Goal: Transaction & Acquisition: Purchase product/service

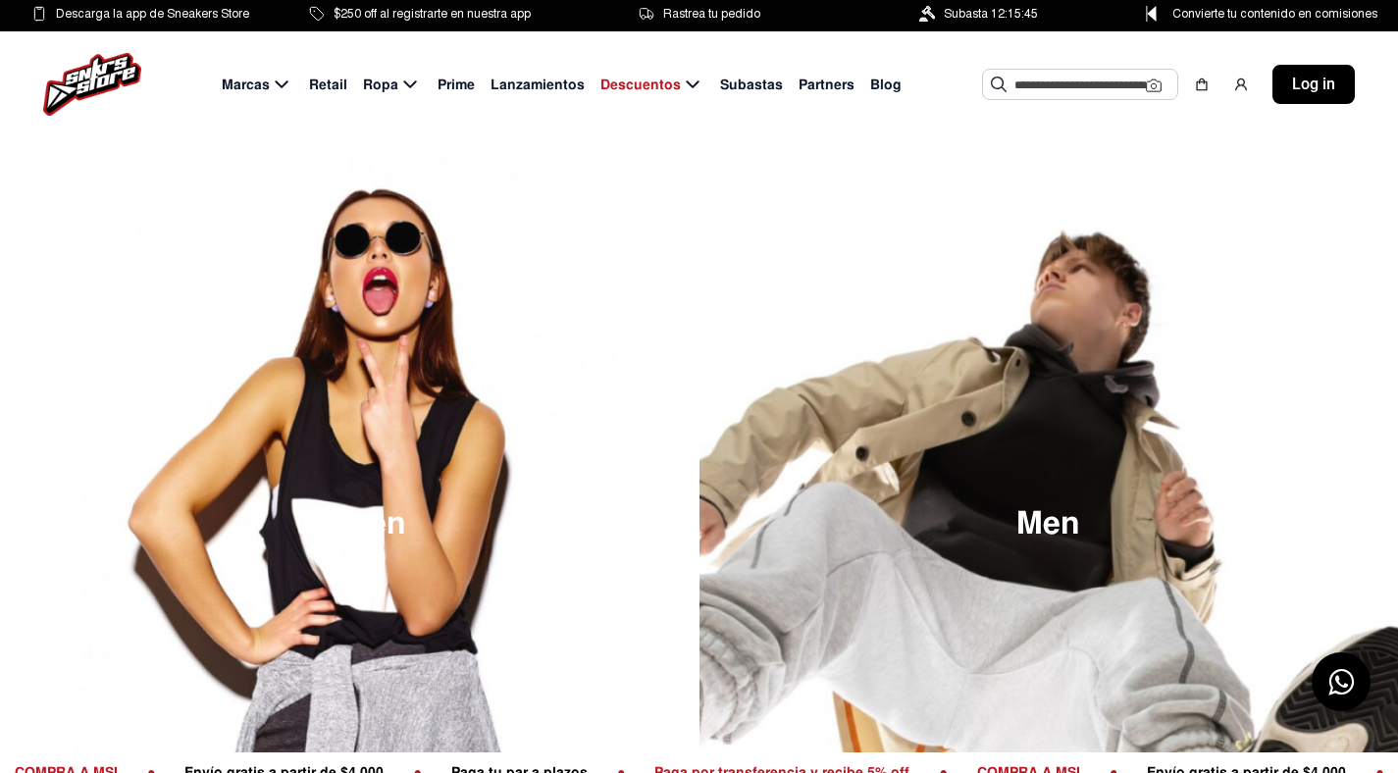
click at [1061, 89] on input "text" at bounding box center [1079, 84] width 131 height 29
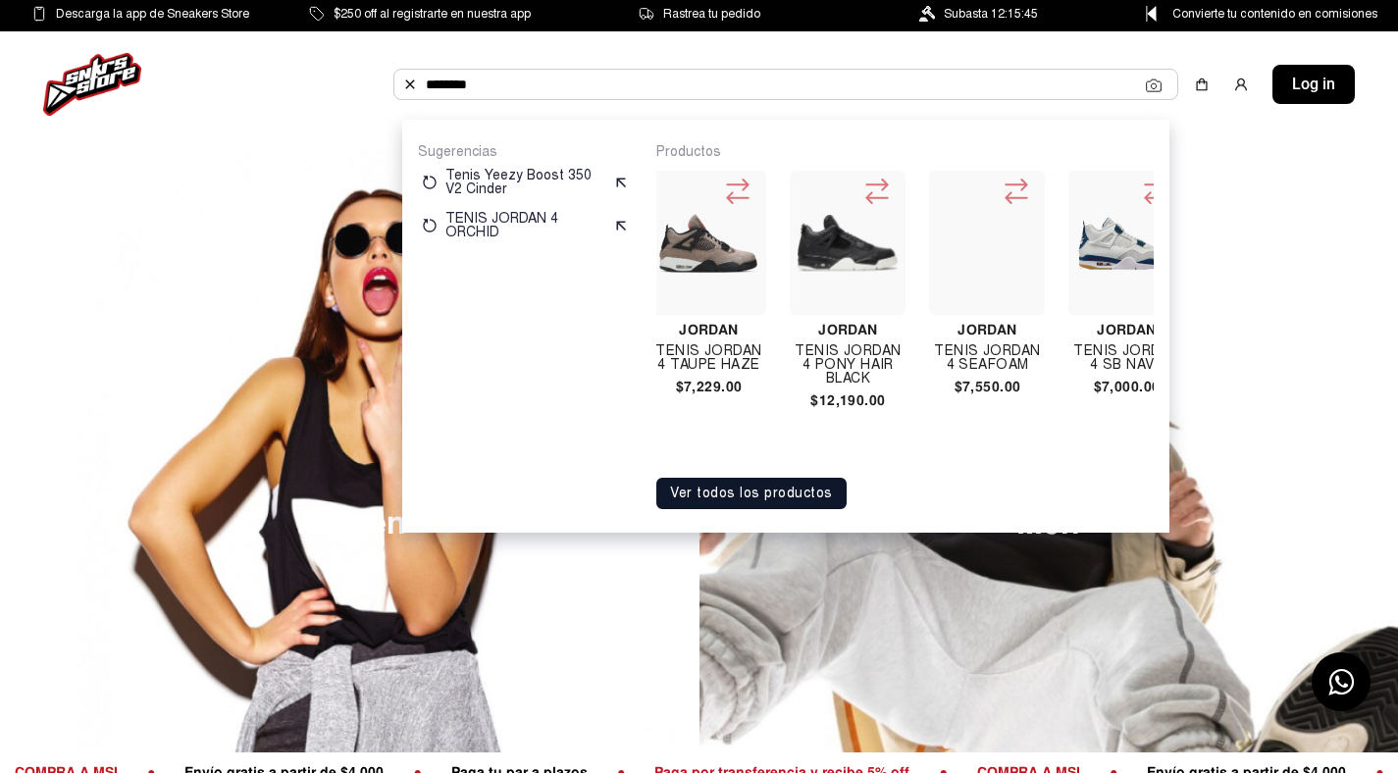
scroll to position [0, 843]
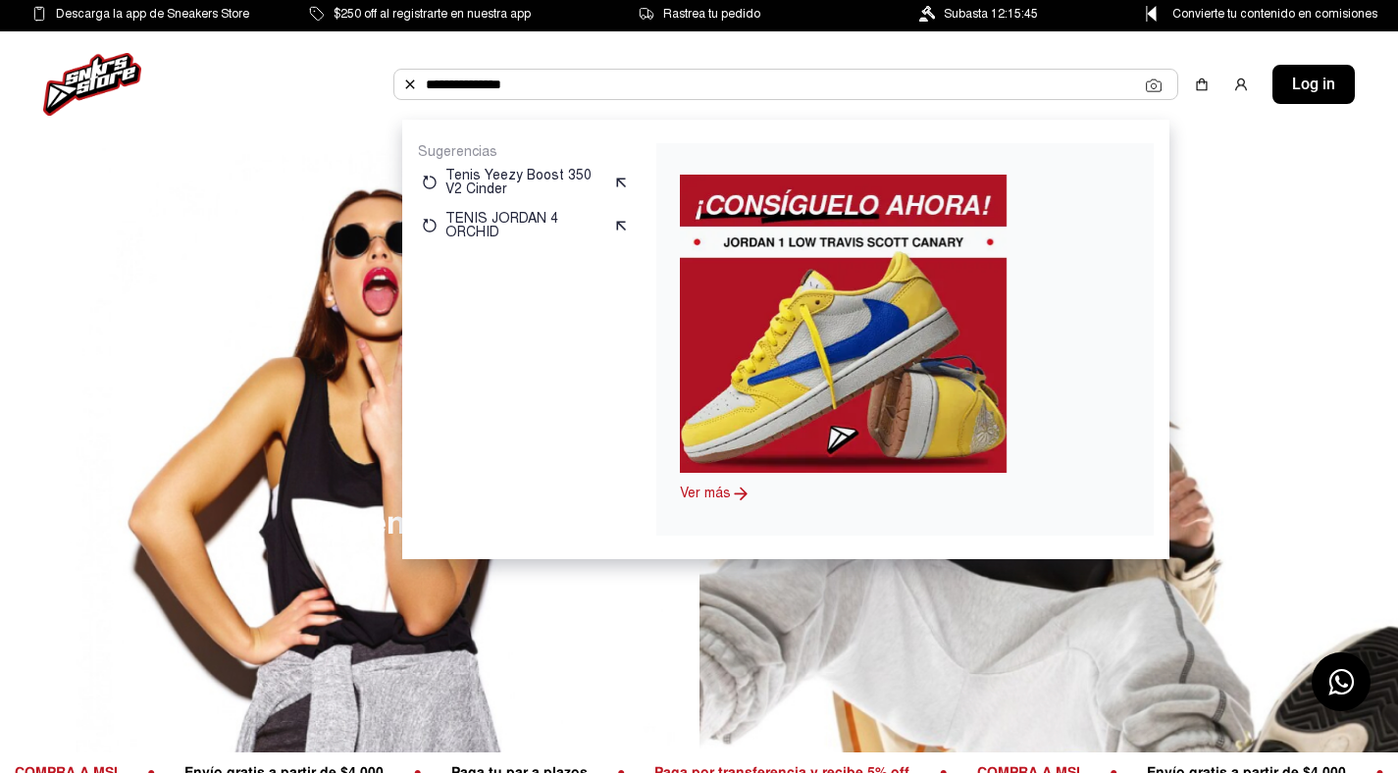
type input "**********"
click at [546, 89] on input "**********" at bounding box center [786, 84] width 720 height 29
click at [504, 230] on p "TENIS JORDAN 4 ORCHID" at bounding box center [525, 225] width 160 height 27
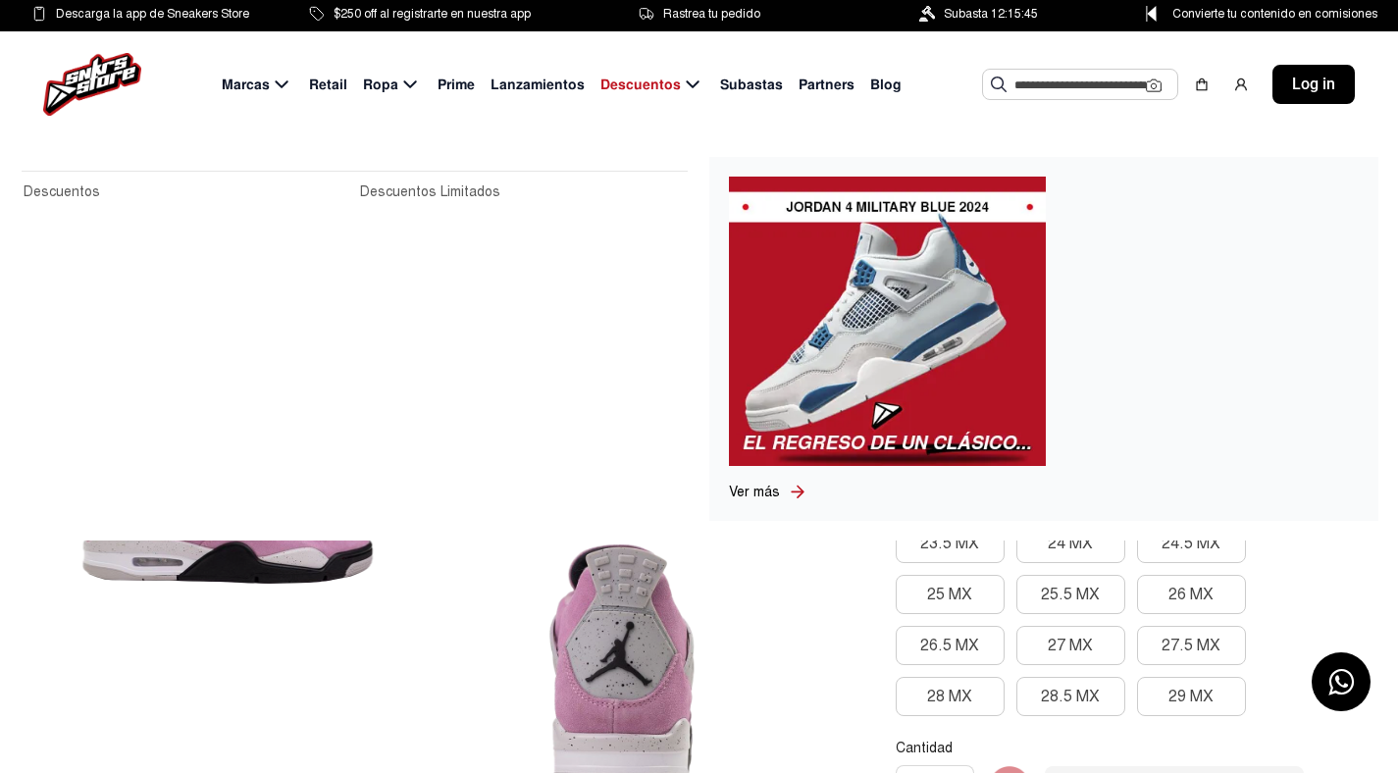
click at [938, 320] on img at bounding box center [887, 321] width 317 height 289
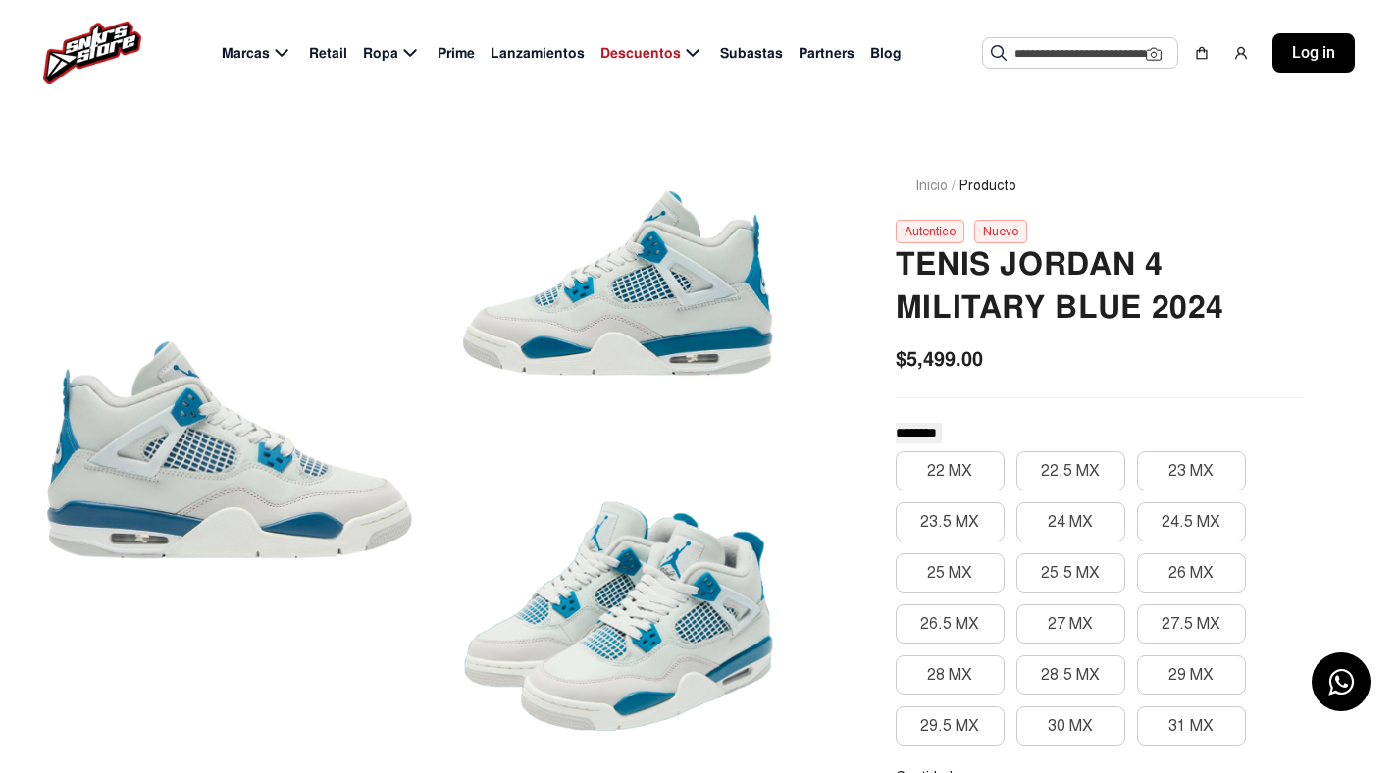
scroll to position [100, 0]
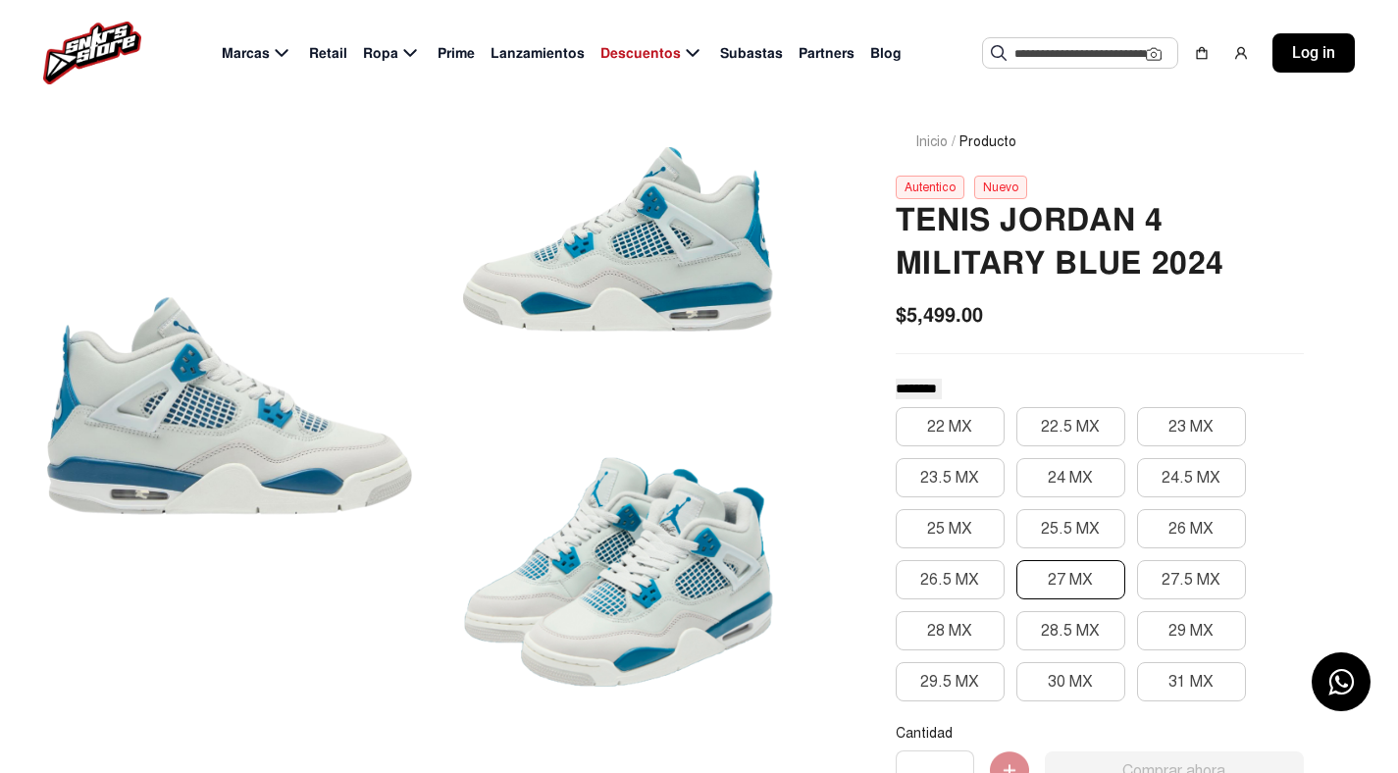
click at [1065, 568] on button "27 MX" at bounding box center [1070, 579] width 109 height 39
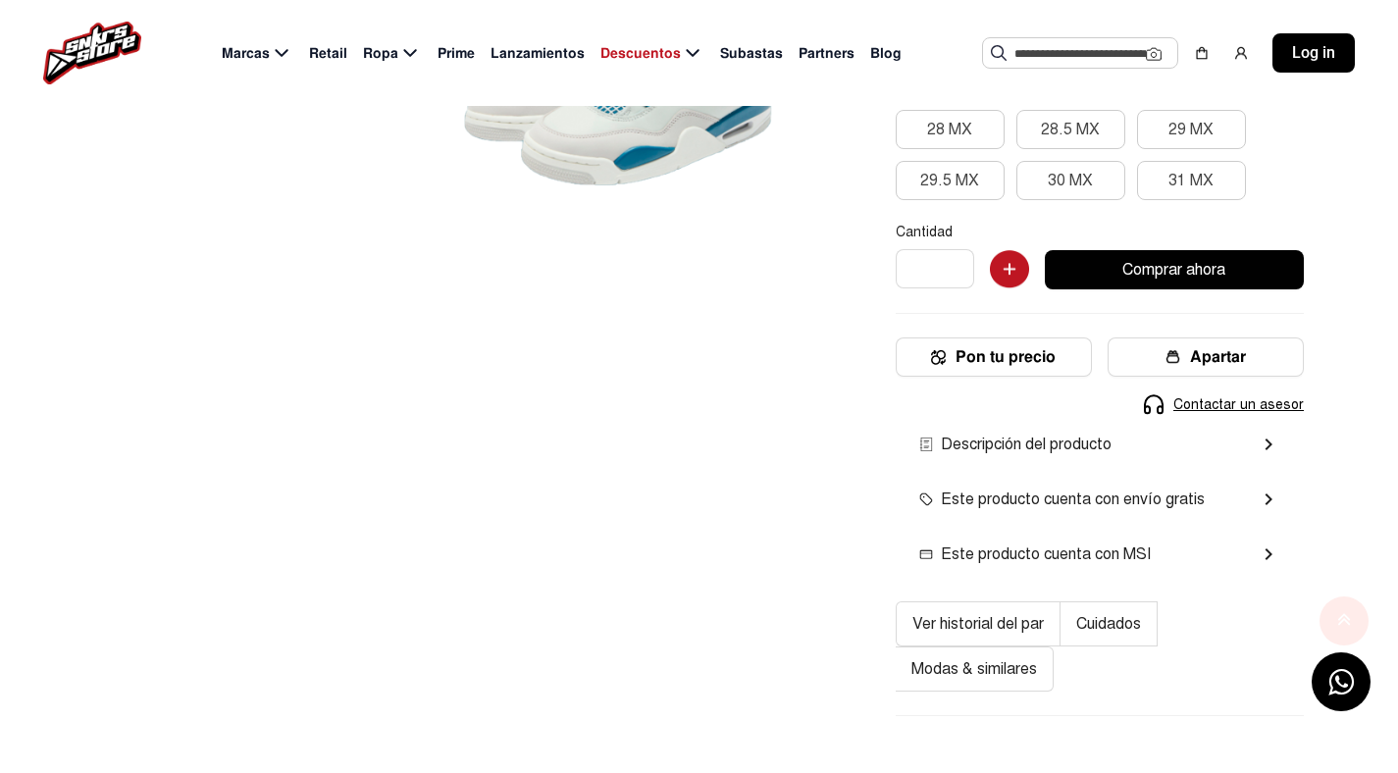
scroll to position [763, 0]
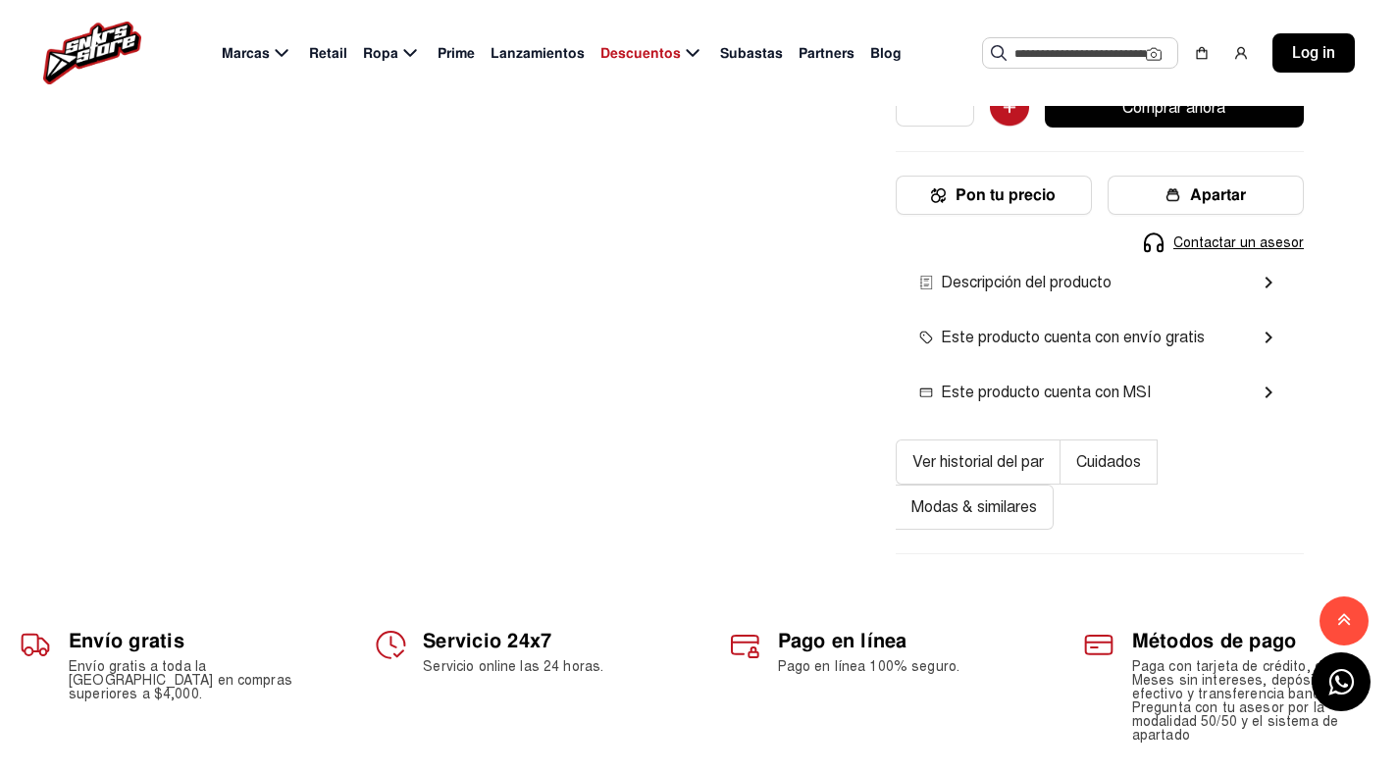
click at [990, 186] on button "Pon tu precio" at bounding box center [994, 195] width 196 height 39
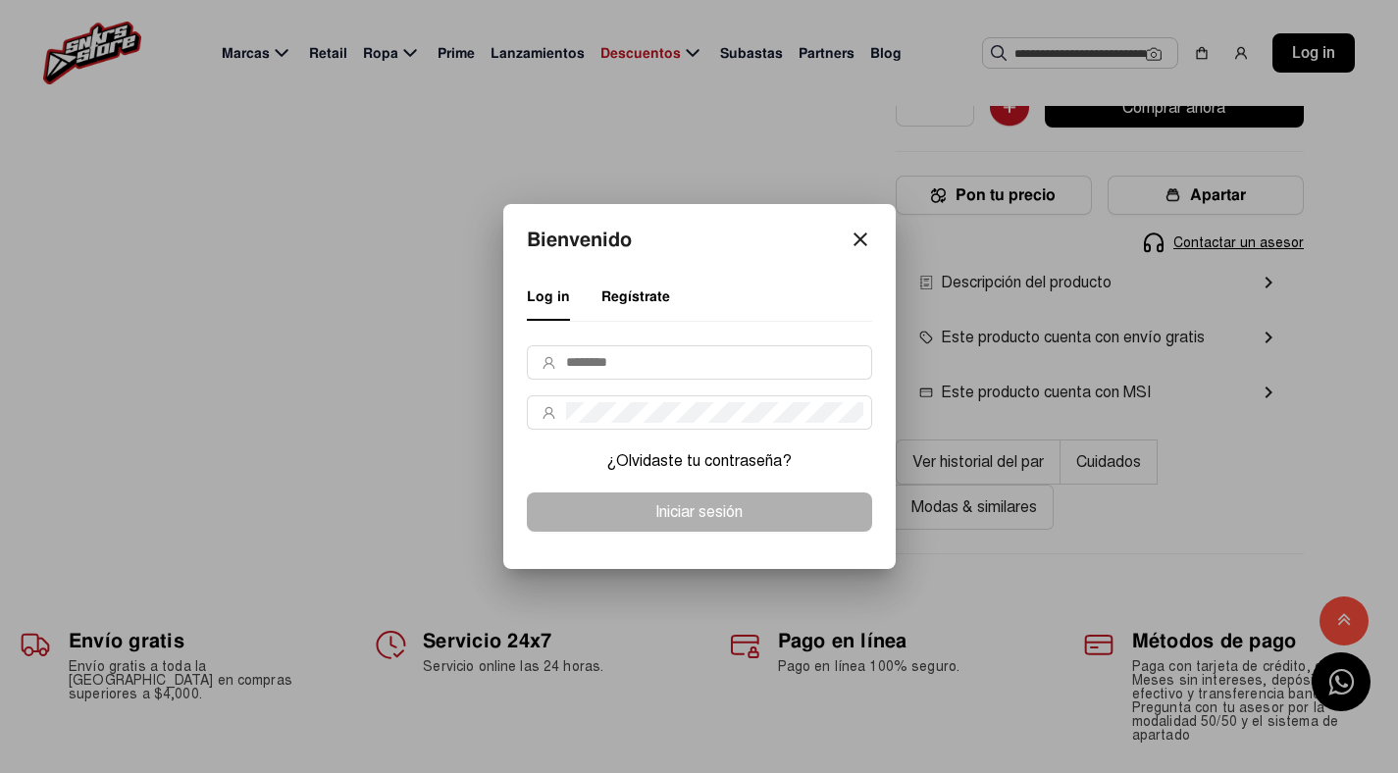
scroll to position [0, 0]
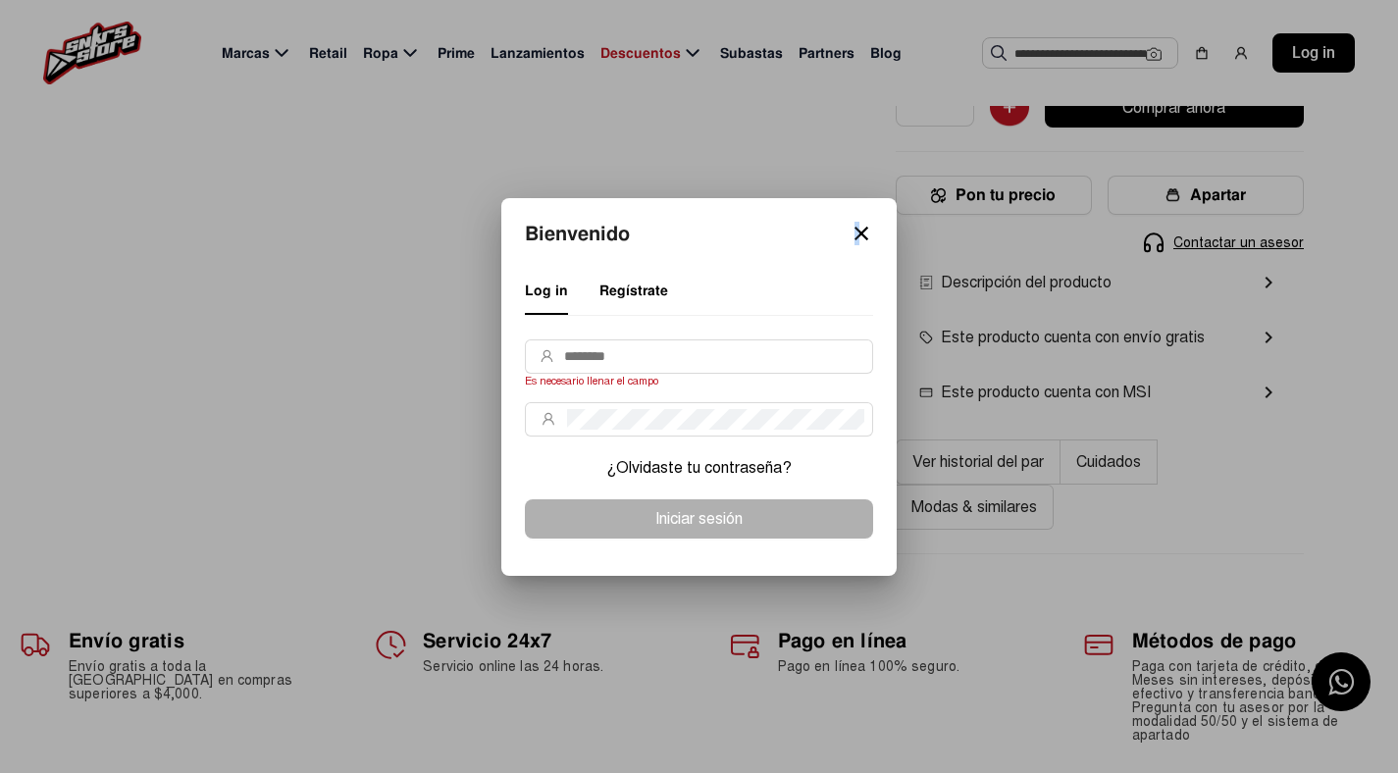
click at [856, 240] on mat-icon "close" at bounding box center [861, 234] width 24 height 24
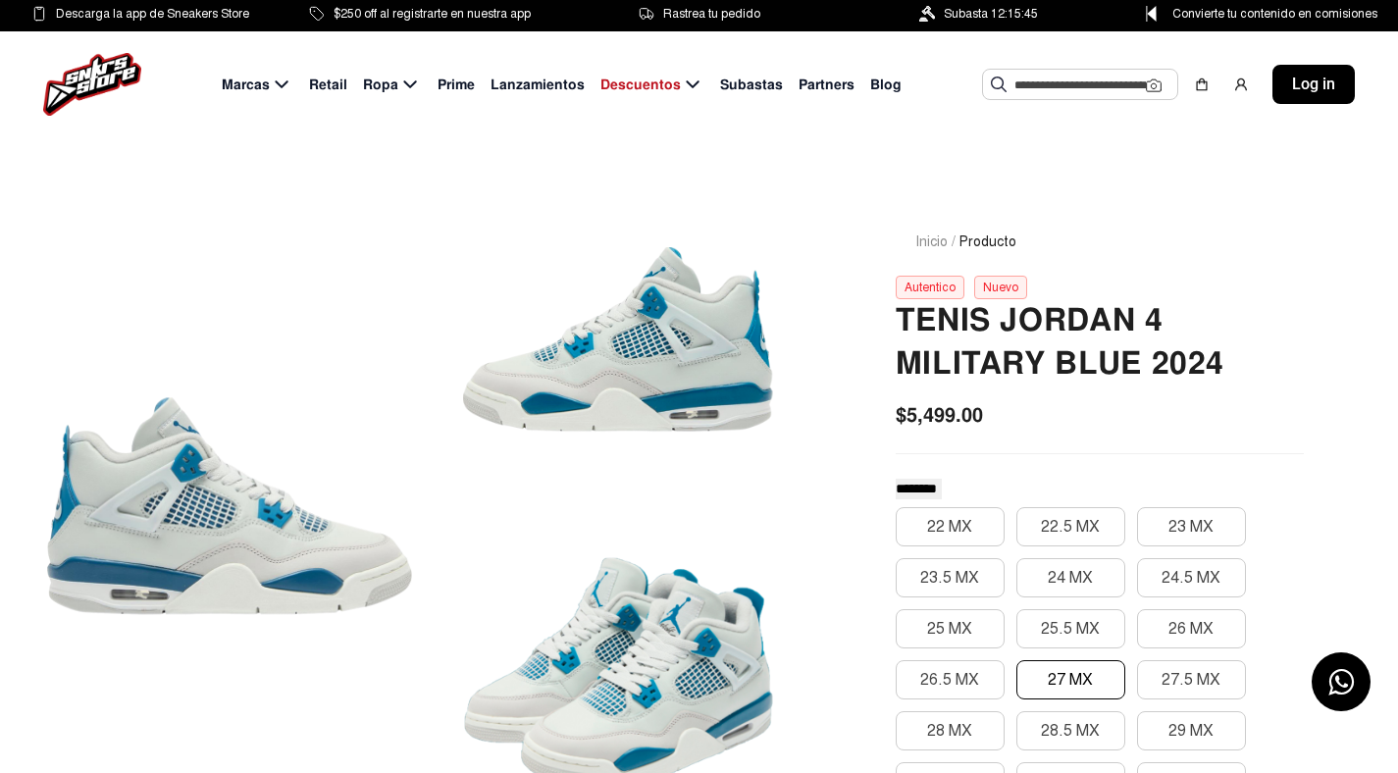
click at [1295, 92] on span "Log in" at bounding box center [1313, 85] width 43 height 24
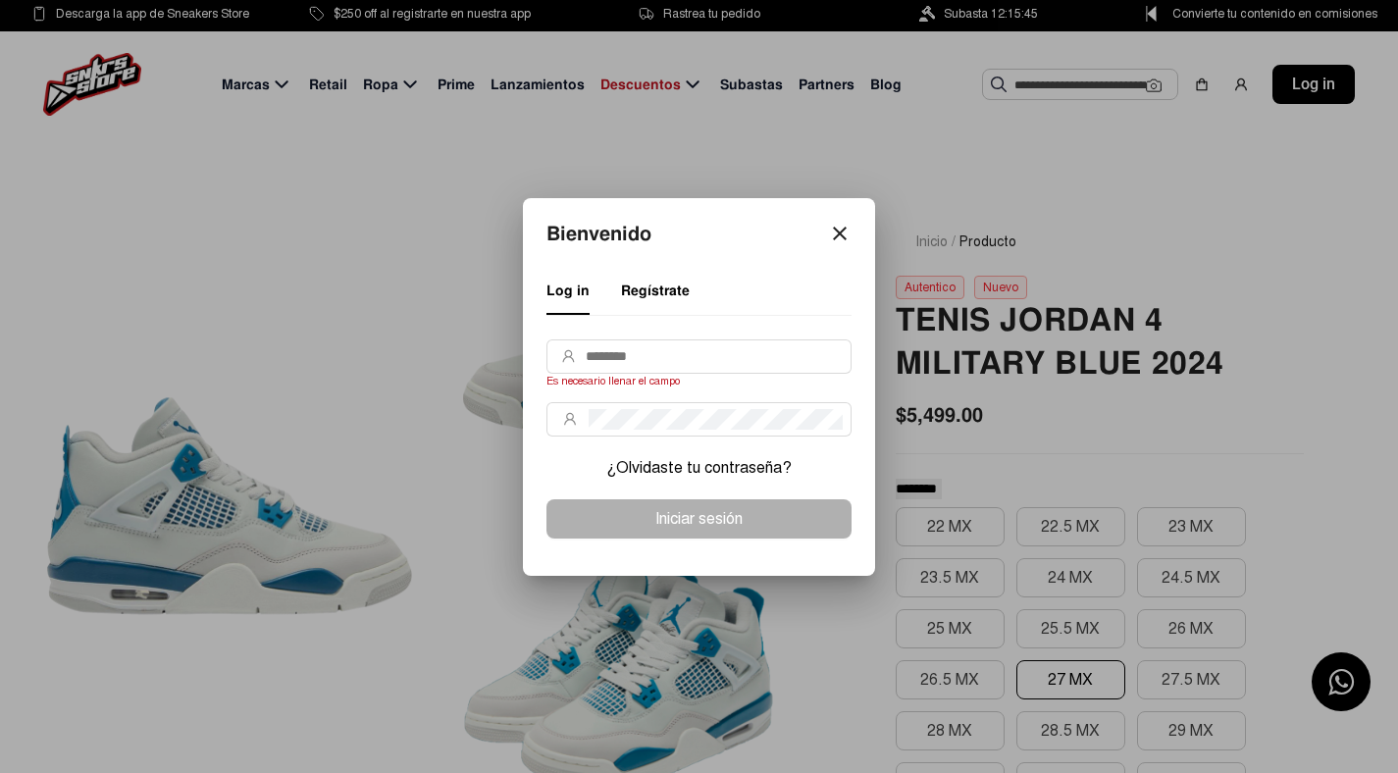
click at [838, 234] on mat-icon "close" at bounding box center [840, 234] width 24 height 24
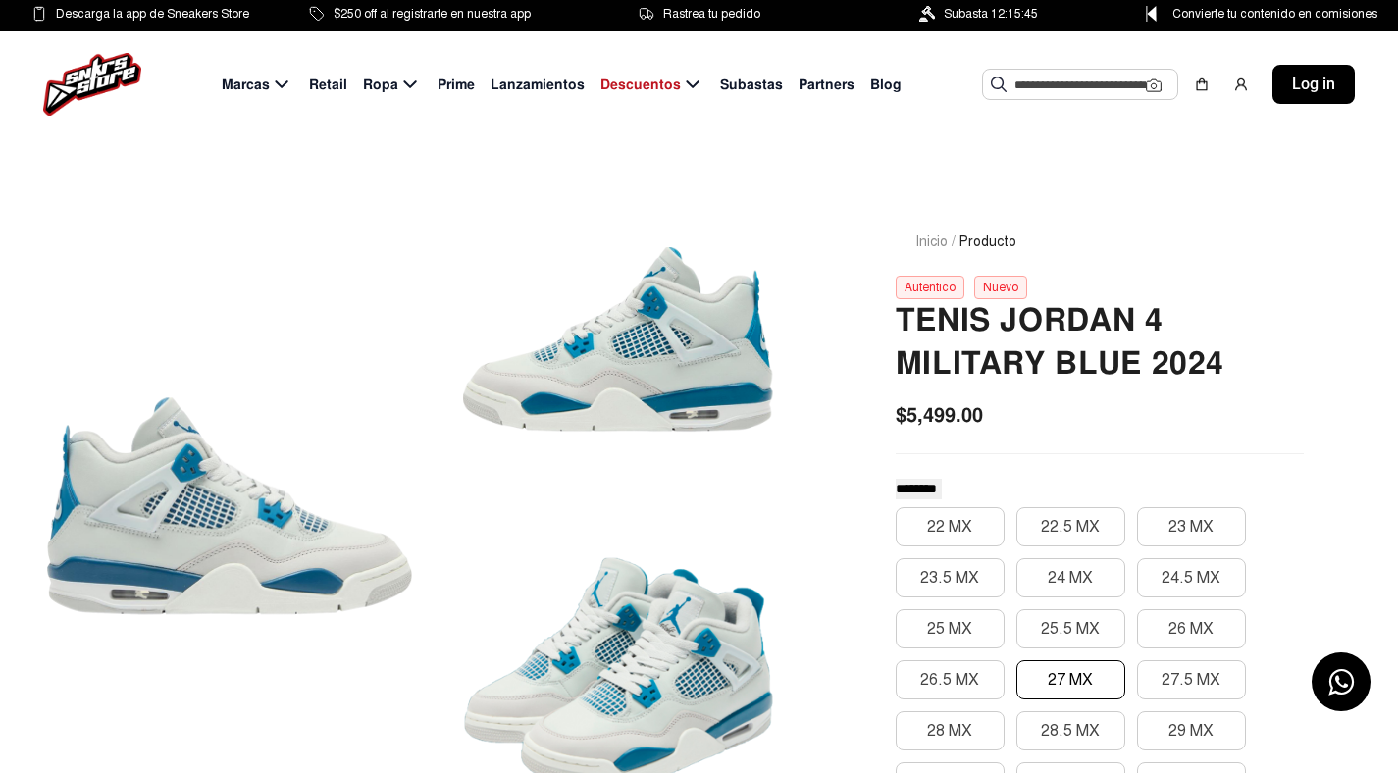
click at [732, 77] on span "Subastas" at bounding box center [751, 85] width 63 height 21
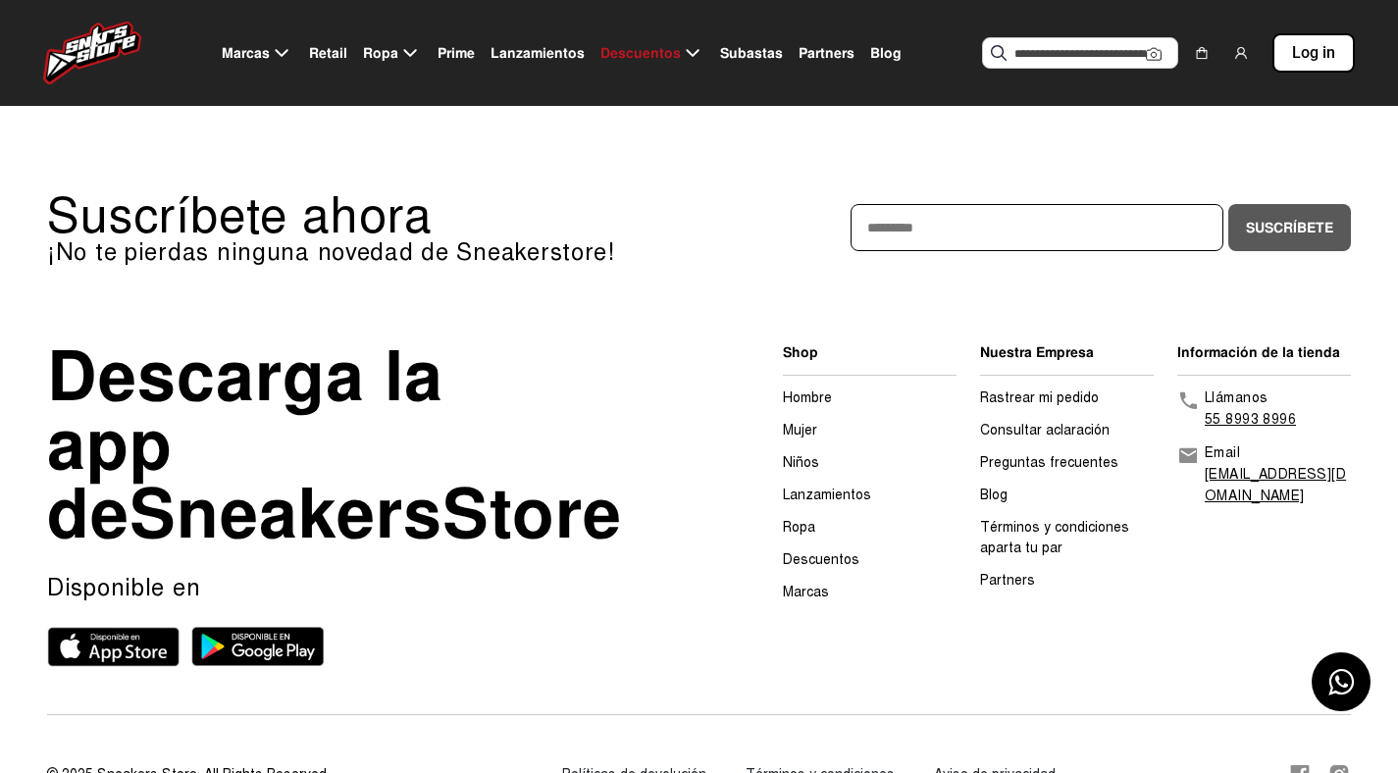
scroll to position [181, 0]
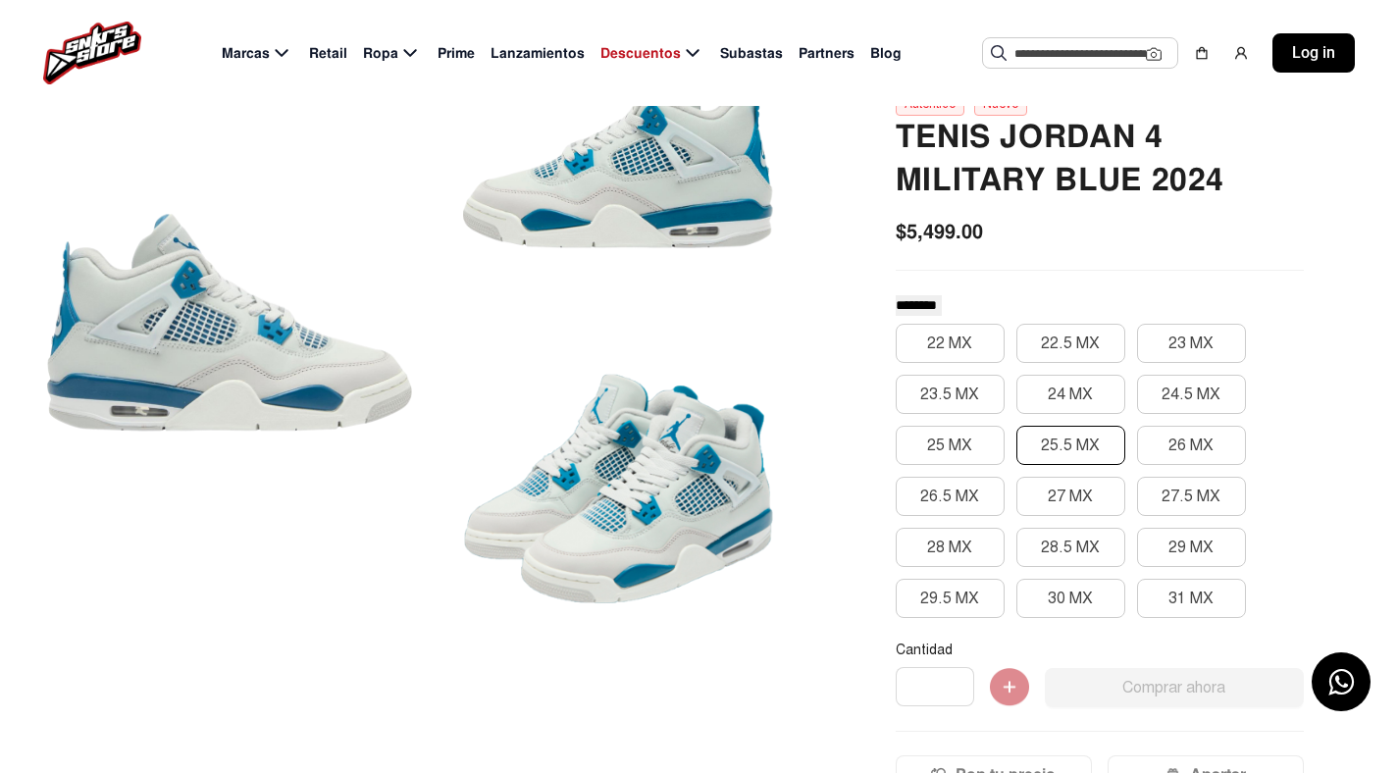
scroll to position [207, 0]
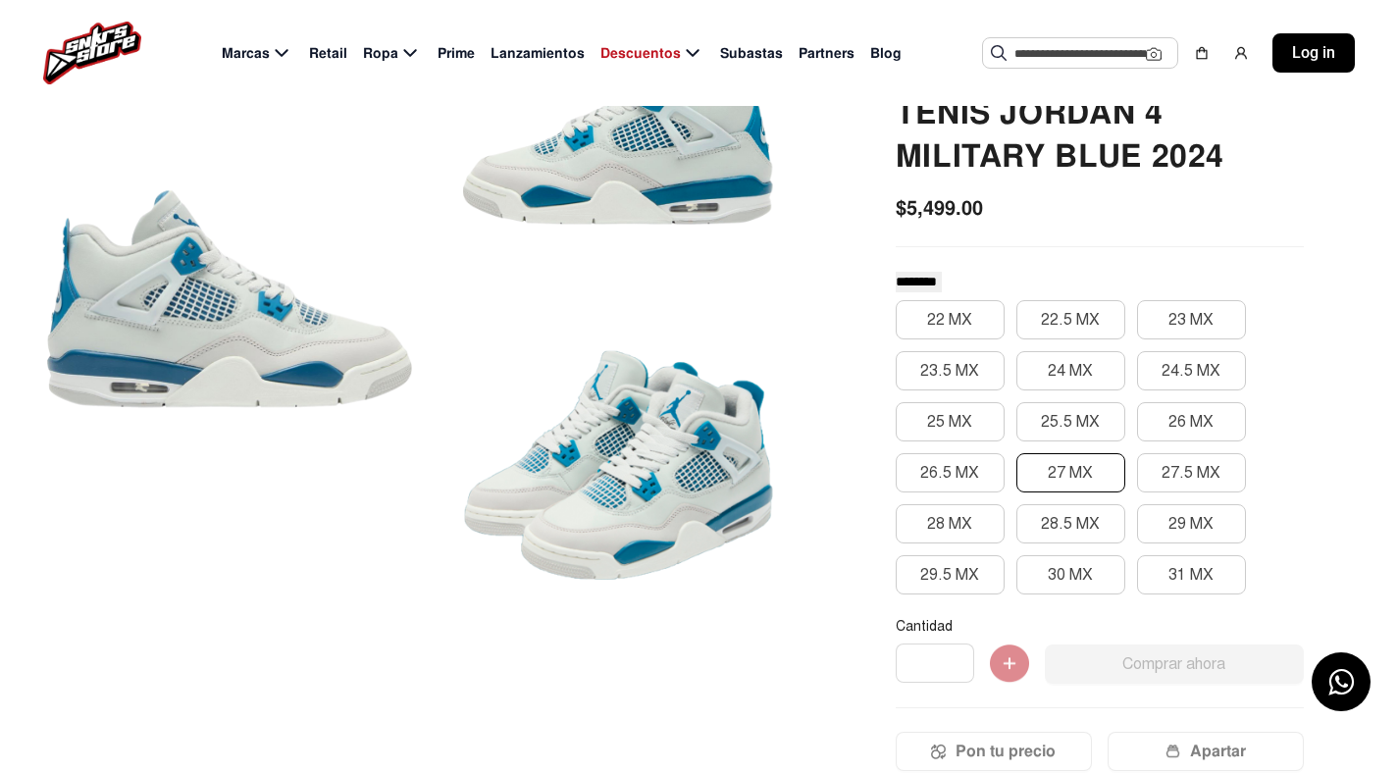
click at [1091, 479] on button "27 MX" at bounding box center [1070, 472] width 109 height 39
